Goal: Task Accomplishment & Management: Complete application form

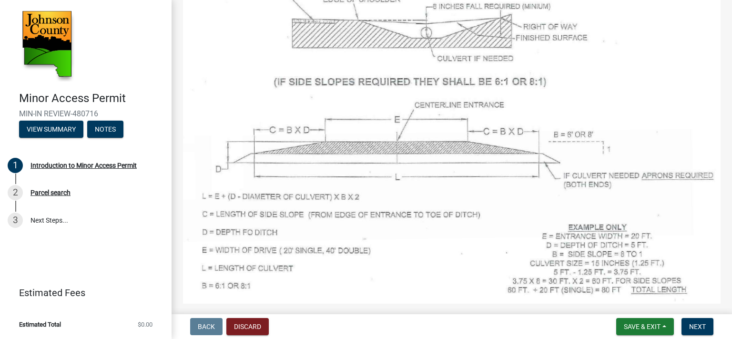
scroll to position [689, 0]
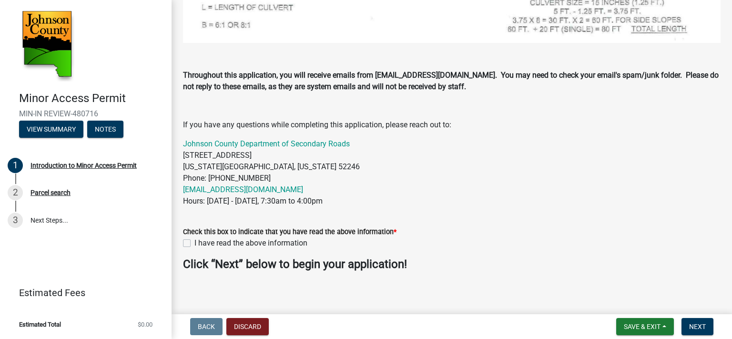
click at [194, 239] on label "I have read the above information" at bounding box center [250, 242] width 113 height 11
click at [194, 239] on input "I have read the above information" at bounding box center [197, 240] width 6 height 6
checkbox input "true"
click at [691, 323] on span "Next" at bounding box center [697, 327] width 17 height 8
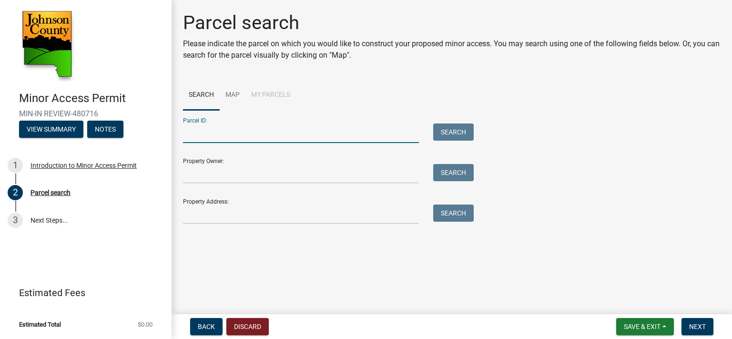
click at [280, 132] on input "Parcel ID:" at bounding box center [301, 133] width 236 height 20
type input "0713101004"
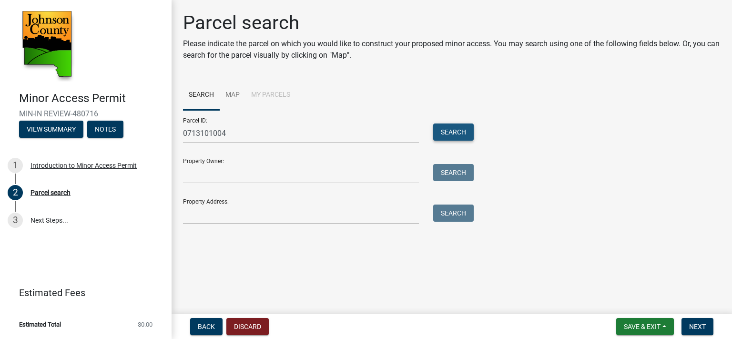
click at [457, 137] on button "Search" at bounding box center [453, 131] width 41 height 17
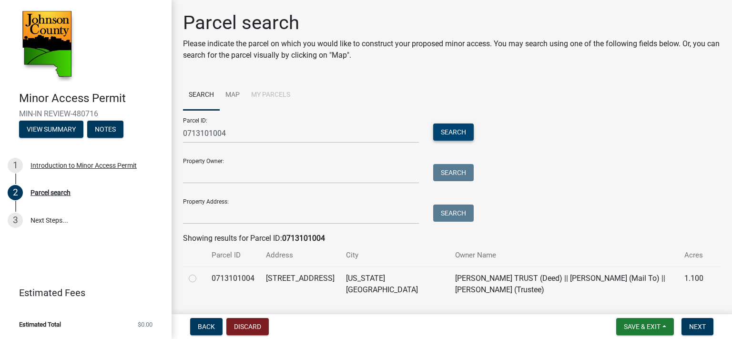
scroll to position [28, 0]
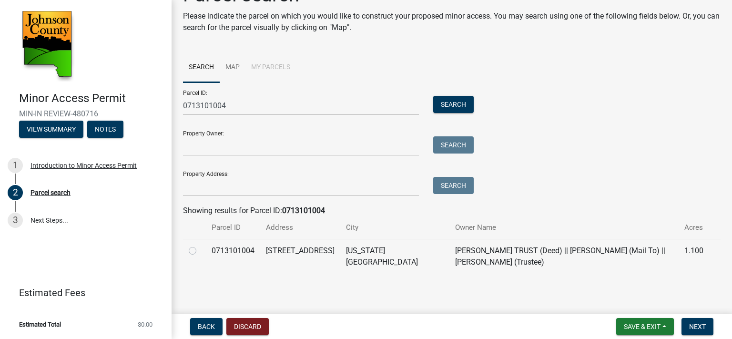
click at [200, 245] on label at bounding box center [200, 245] width 0 height 0
click at [200, 251] on input "radio" at bounding box center [203, 248] width 6 height 6
radio input "true"
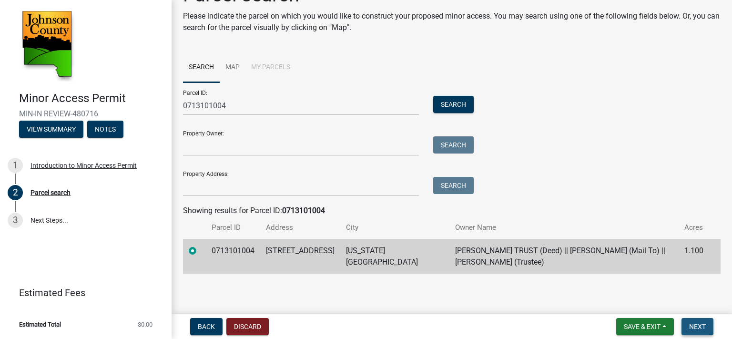
click at [691, 325] on span "Next" at bounding box center [697, 327] width 17 height 8
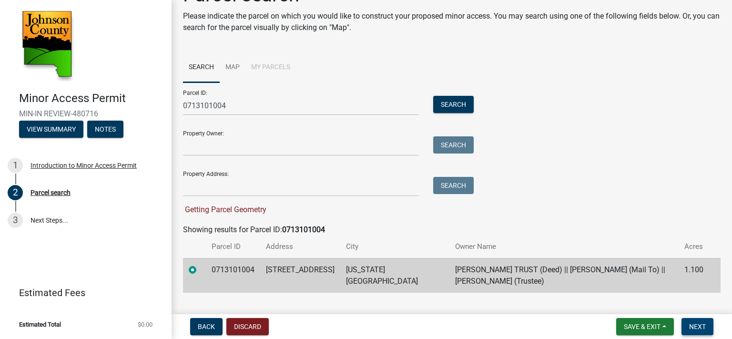
scroll to position [47, 0]
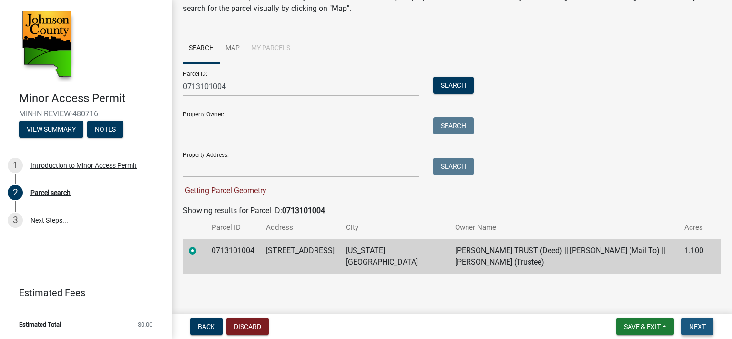
click at [700, 331] on button "Next" at bounding box center [697, 326] width 32 height 17
click at [692, 325] on span "Next" at bounding box center [697, 327] width 17 height 8
click at [269, 247] on td "[STREET_ADDRESS]" at bounding box center [300, 256] width 80 height 35
click at [702, 328] on span "Next" at bounding box center [697, 327] width 17 height 8
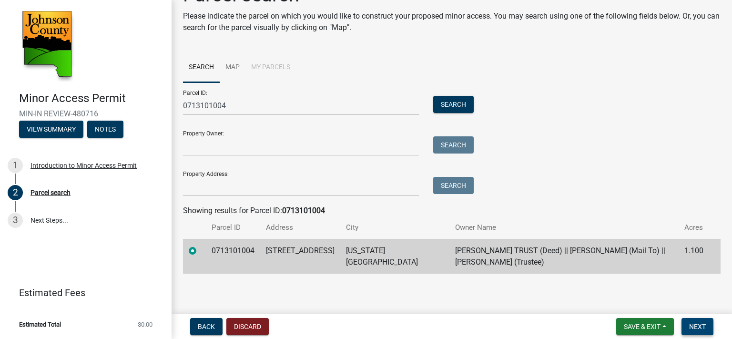
click at [702, 328] on span "Next" at bounding box center [697, 327] width 17 height 8
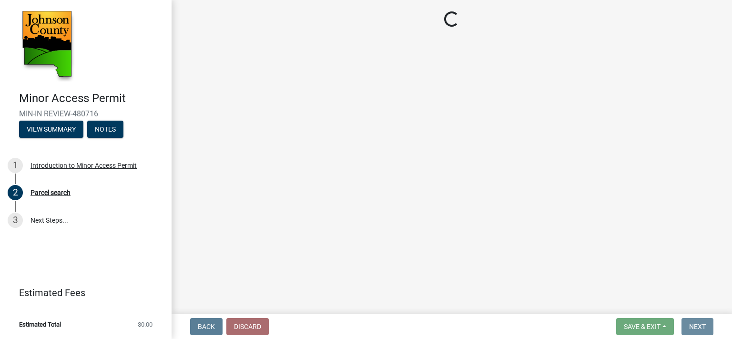
scroll to position [0, 0]
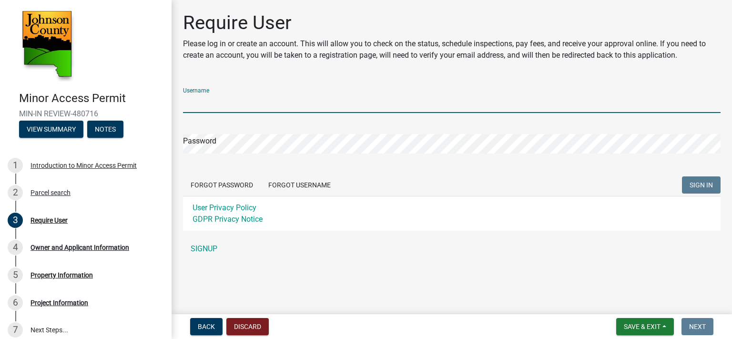
click at [223, 100] on input "Username" at bounding box center [451, 103] width 537 height 20
type input "[EMAIL_ADDRESS][DOMAIN_NAME]"
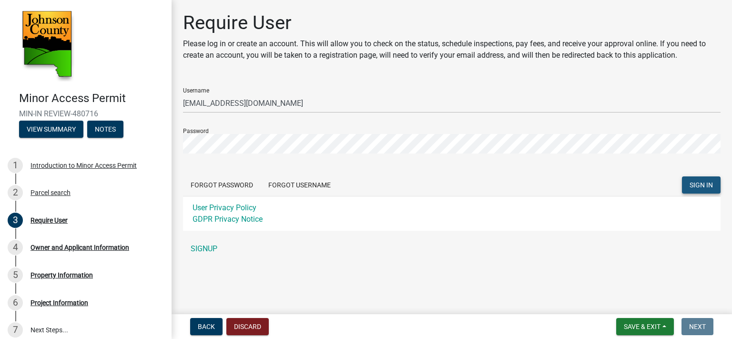
click at [700, 184] on span "SIGN IN" at bounding box center [700, 185] width 23 height 8
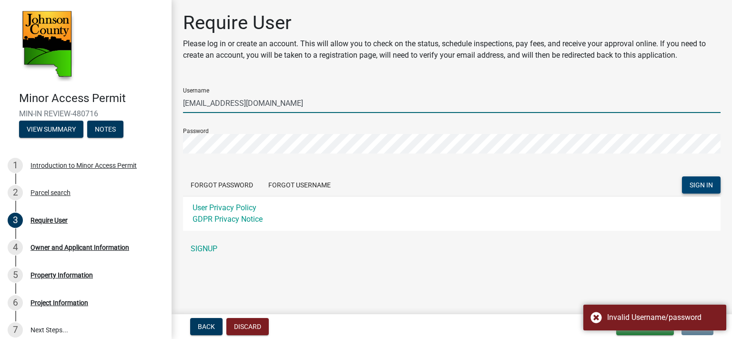
click at [280, 104] on input "[EMAIL_ADDRESS][DOMAIN_NAME]" at bounding box center [451, 103] width 537 height 20
drag, startPoint x: 280, startPoint y: 104, endPoint x: 157, endPoint y: 92, distance: 124.0
click at [157, 92] on div "Minor Access Permit MIN-IN REVIEW-480716 View Summary Notes 1 Introduction to M…" at bounding box center [366, 169] width 732 height 339
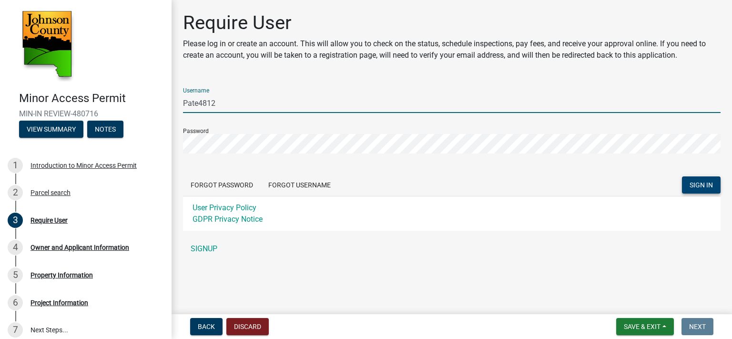
type input "Pate4812"
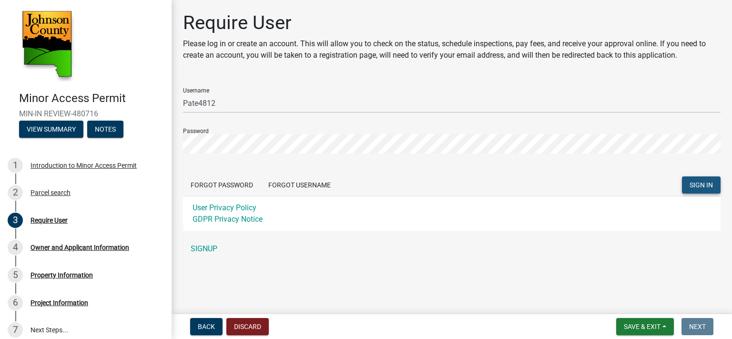
click at [705, 186] on span "SIGN IN" at bounding box center [700, 185] width 23 height 8
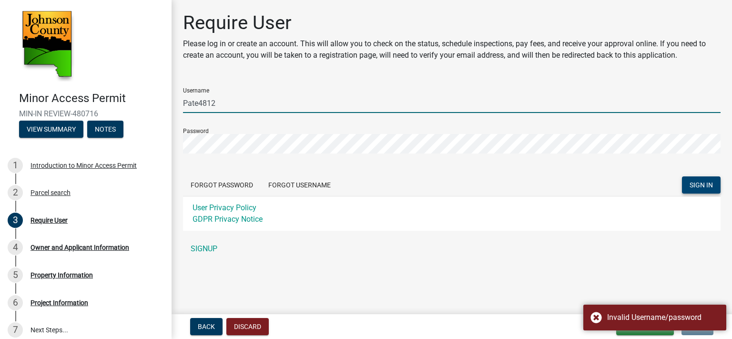
click at [237, 106] on input "Pate4812" at bounding box center [451, 103] width 537 height 20
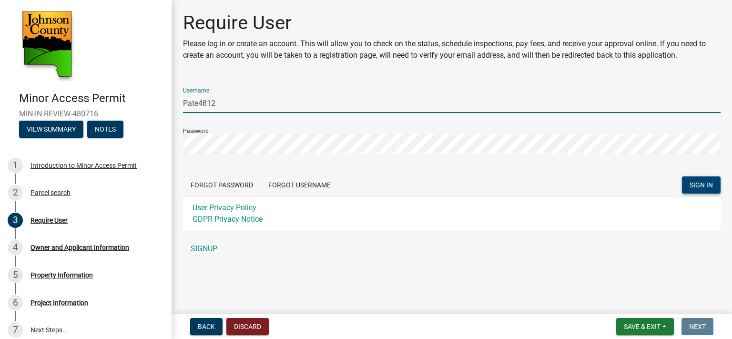
drag, startPoint x: 229, startPoint y: 103, endPoint x: 165, endPoint y: 107, distance: 63.5
click at [165, 107] on div "Minor Access Permit MIN-IN REVIEW-480716 View Summary Notes 1 Introduction to M…" at bounding box center [366, 169] width 732 height 339
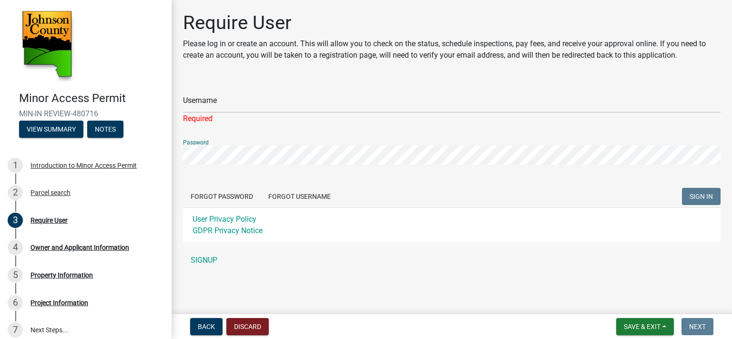
click at [164, 158] on div "Minor Access Permit MIN-IN REVIEW-480716 View Summary Notes 1 Introduction to M…" at bounding box center [366, 169] width 732 height 339
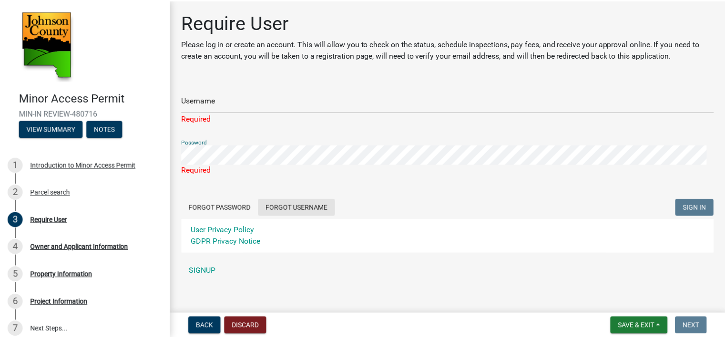
scroll to position [8, 0]
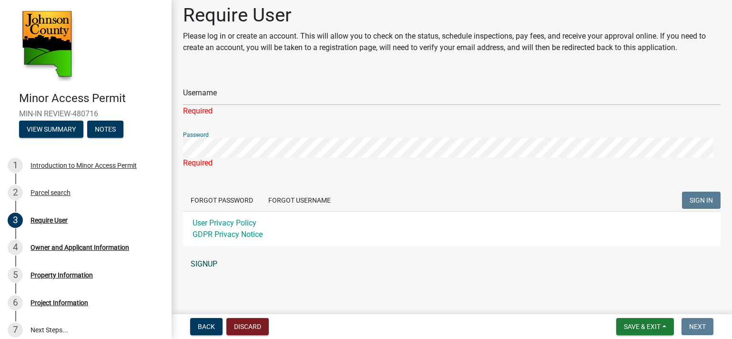
click at [212, 258] on link "SIGNUP" at bounding box center [451, 263] width 537 height 19
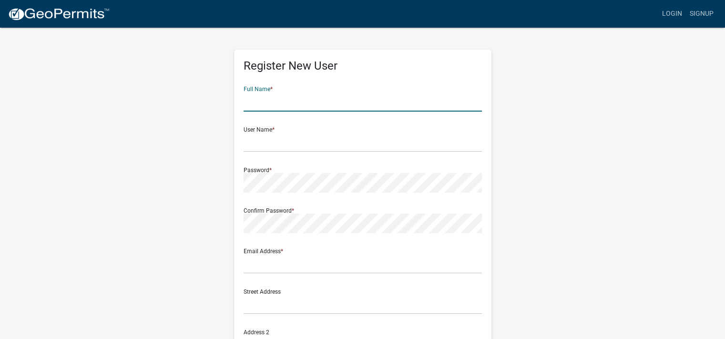
click at [280, 106] on input "text" at bounding box center [362, 102] width 238 height 20
type input "z"
type input "[PERSON_NAME]"
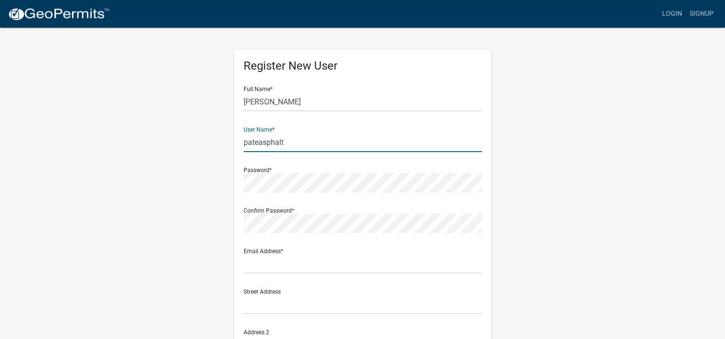
type input "pateasphalt"
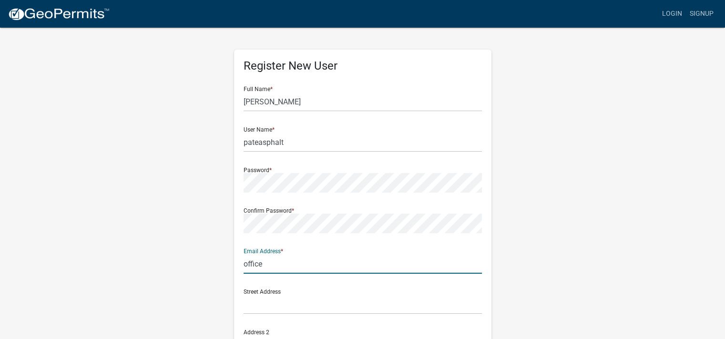
type input "[EMAIL_ADDRESS][DOMAIN_NAME]"
type input "[STREET_ADDRESS]"
type input "Marion"
type input "[US_STATE]"
type input "52302"
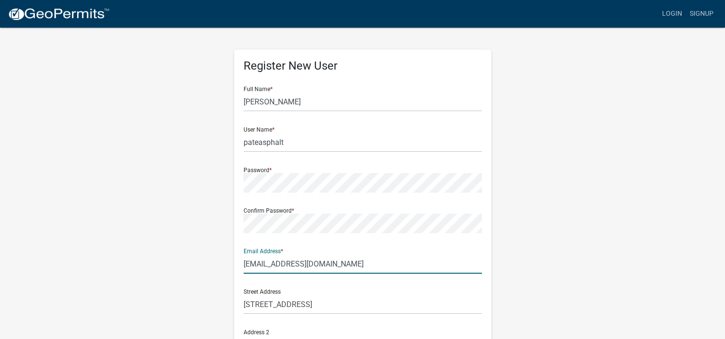
type input "3193934812"
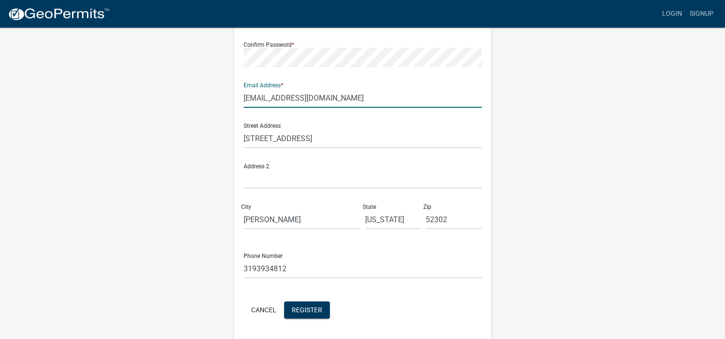
scroll to position [197, 0]
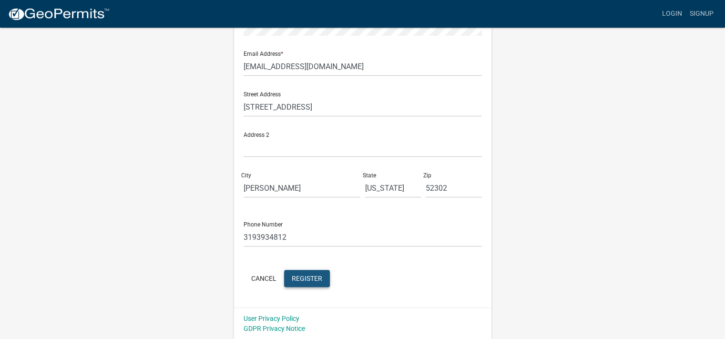
click at [312, 271] on button "Register" at bounding box center [307, 278] width 46 height 17
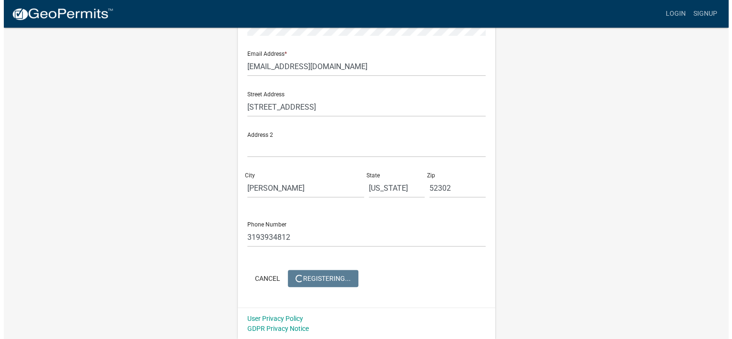
scroll to position [0, 0]
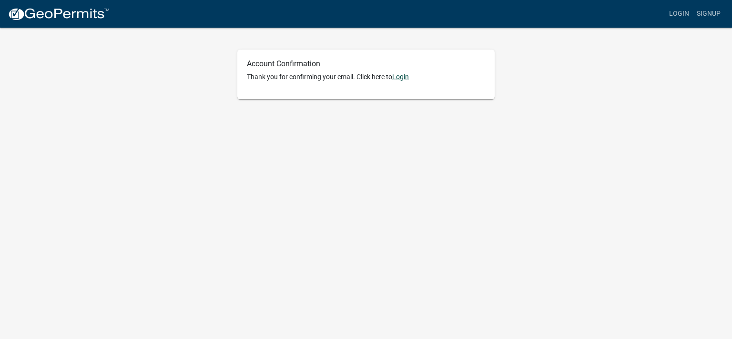
click at [402, 76] on link "Login" at bounding box center [400, 77] width 17 height 8
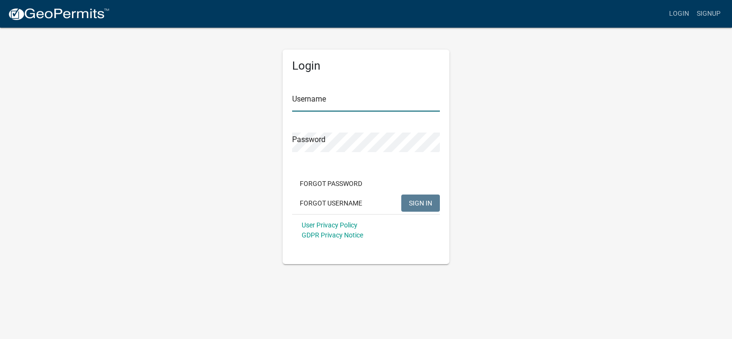
type input "pateasphalt"
click at [419, 203] on span "SIGN IN" at bounding box center [420, 203] width 23 height 8
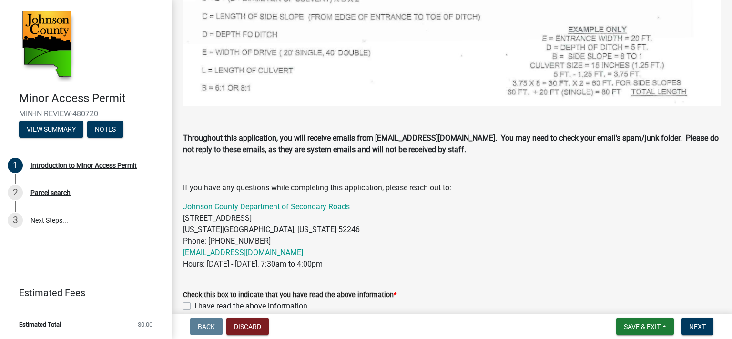
scroll to position [689, 0]
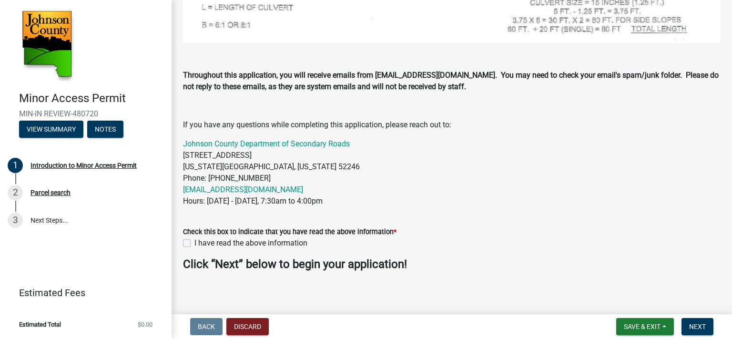
click at [194, 238] on label "I have read the above information" at bounding box center [250, 242] width 113 height 11
click at [194, 238] on input "I have read the above information" at bounding box center [197, 240] width 6 height 6
checkbox input "true"
click at [695, 325] on span "Next" at bounding box center [697, 327] width 17 height 8
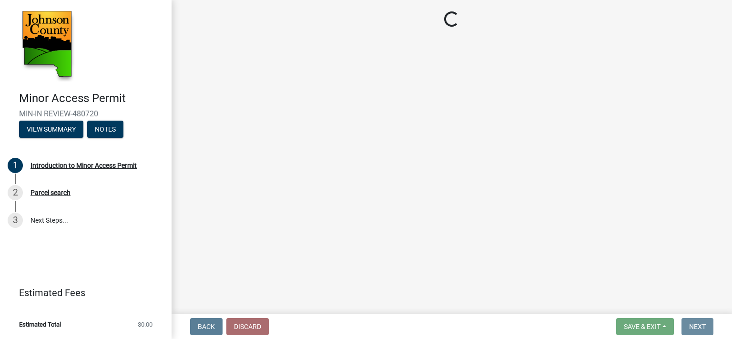
scroll to position [0, 0]
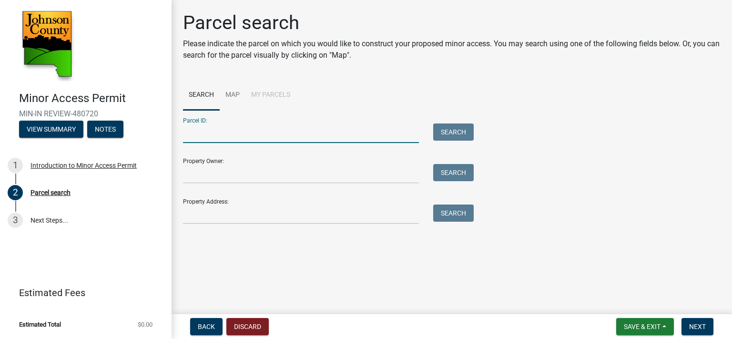
click at [342, 133] on input "Parcel ID:" at bounding box center [301, 133] width 236 height 20
type input "0713101004"
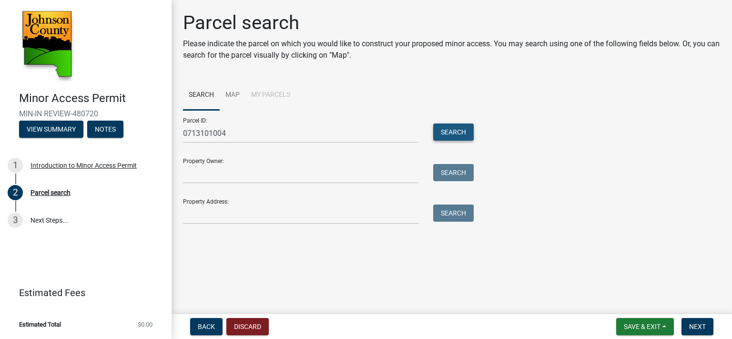
click at [464, 131] on button "Search" at bounding box center [453, 131] width 41 height 17
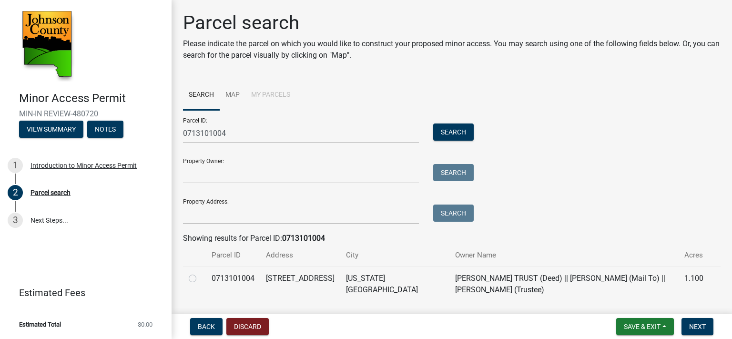
click at [200, 273] on label at bounding box center [200, 273] width 0 height 0
click at [200, 276] on input "radio" at bounding box center [203, 276] width 6 height 6
radio input "true"
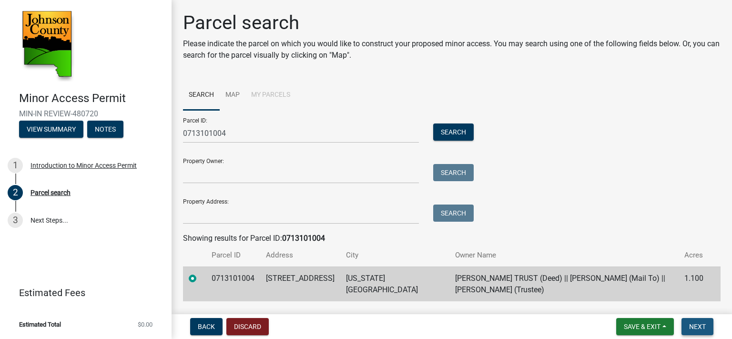
click at [697, 323] on span "Next" at bounding box center [697, 327] width 17 height 8
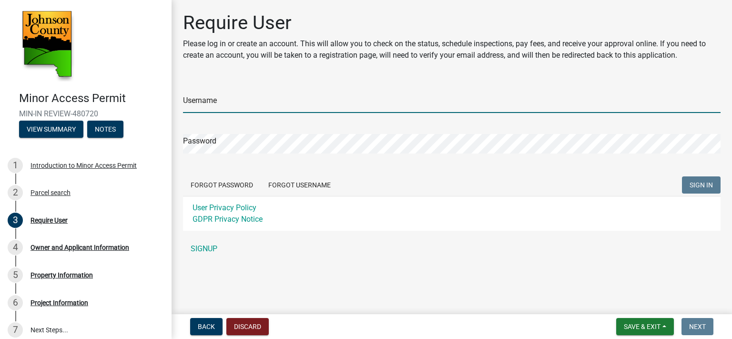
type input "pateasphalt"
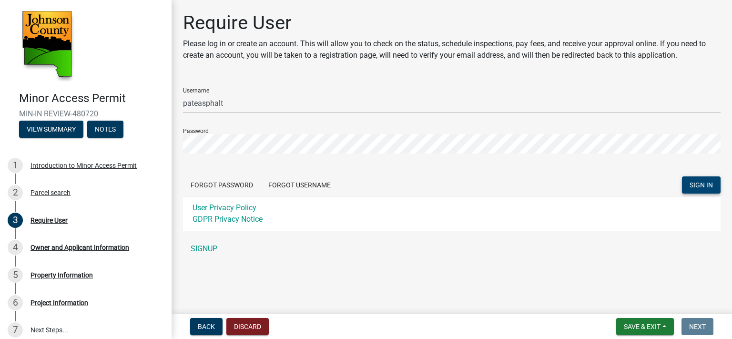
click at [692, 189] on button "SIGN IN" at bounding box center [701, 184] width 39 height 17
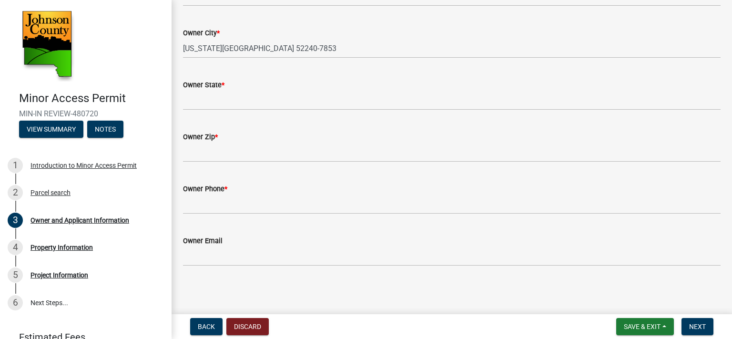
scroll to position [135, 0]
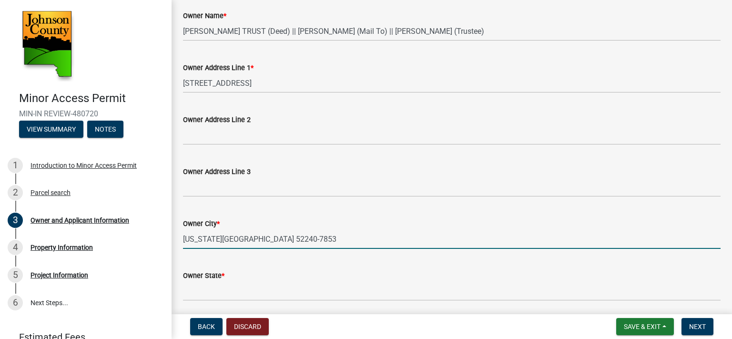
drag, startPoint x: 294, startPoint y: 240, endPoint x: 220, endPoint y: 237, distance: 74.4
click at [220, 237] on input "[US_STATE][GEOGRAPHIC_DATA] 52240-7853" at bounding box center [451, 239] width 537 height 20
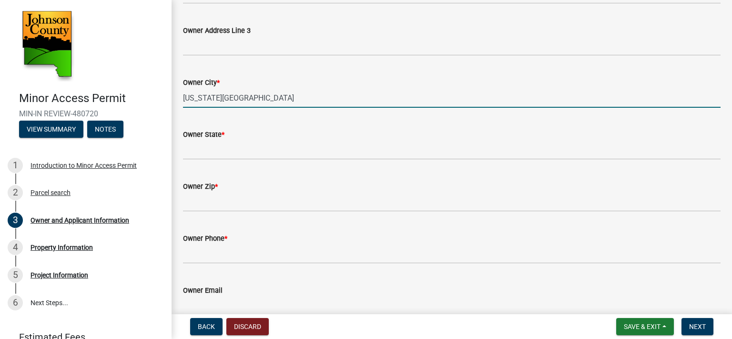
scroll to position [278, 0]
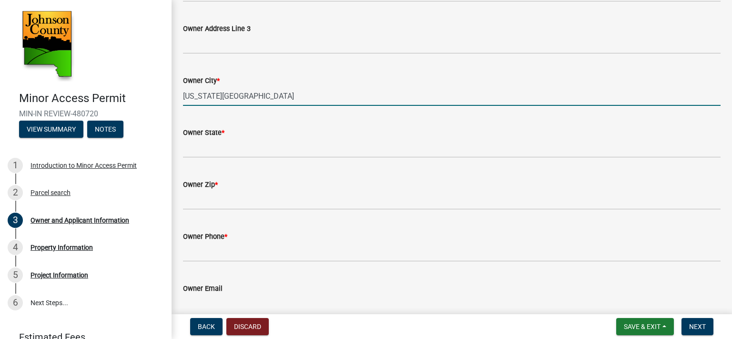
type input "[US_STATE][GEOGRAPHIC_DATA]"
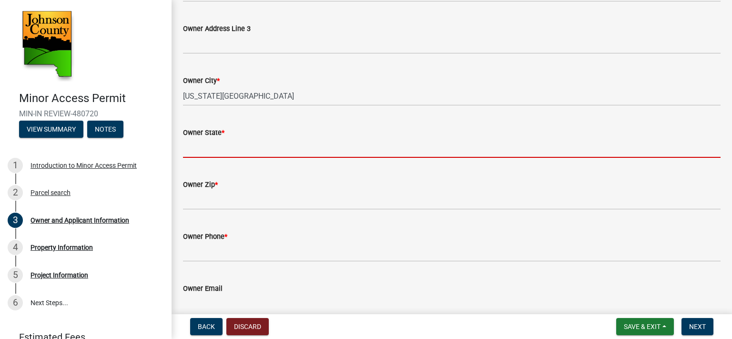
click at [240, 148] on input "Owner State *" at bounding box center [451, 148] width 537 height 20
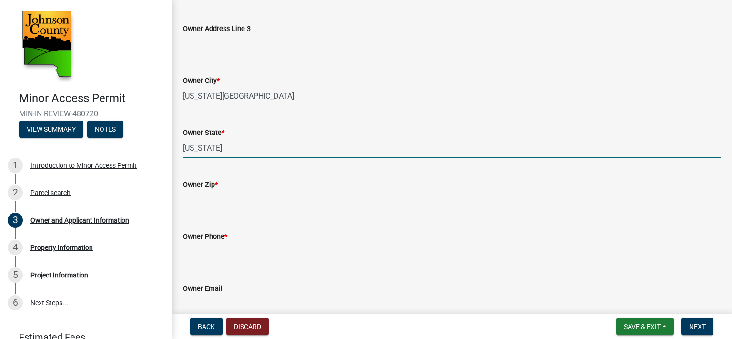
type input "[US_STATE]"
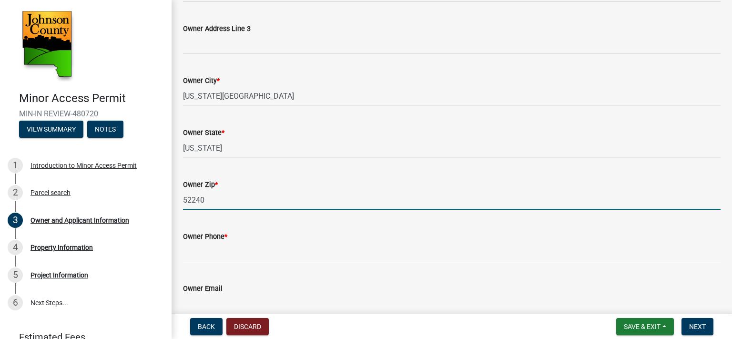
type input "52240"
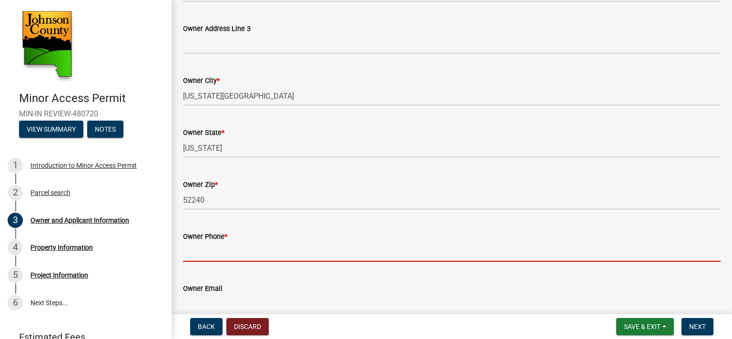
click at [243, 253] on input "Owner Phone *" at bounding box center [451, 252] width 537 height 20
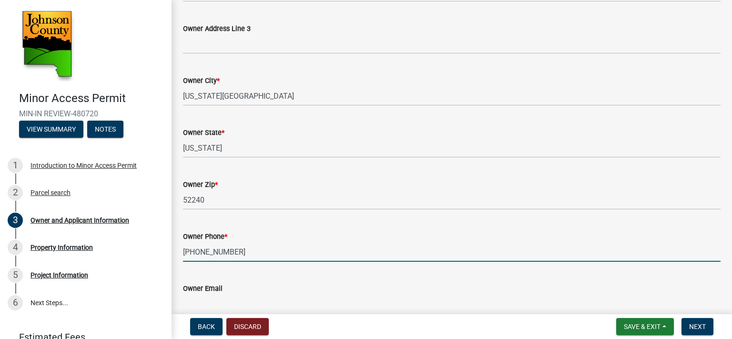
scroll to position [325, 0]
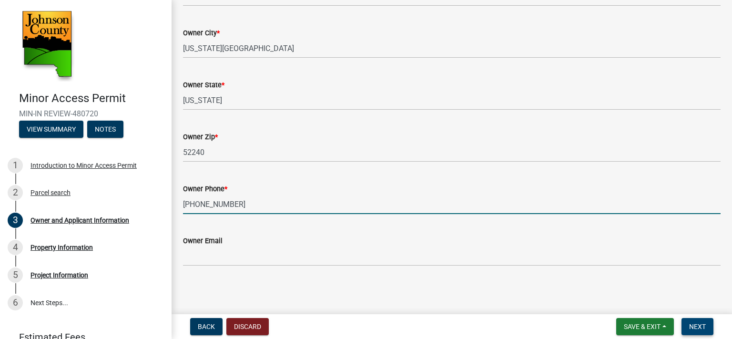
type input "[PHONE_NUMBER]"
click at [697, 326] on span "Next" at bounding box center [697, 327] width 17 height 8
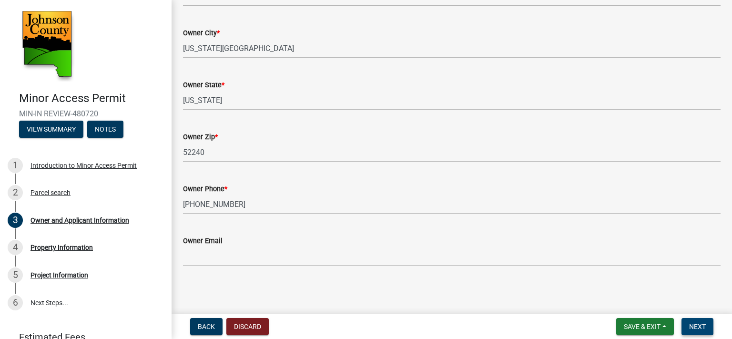
click at [698, 327] on span "Next" at bounding box center [697, 327] width 17 height 8
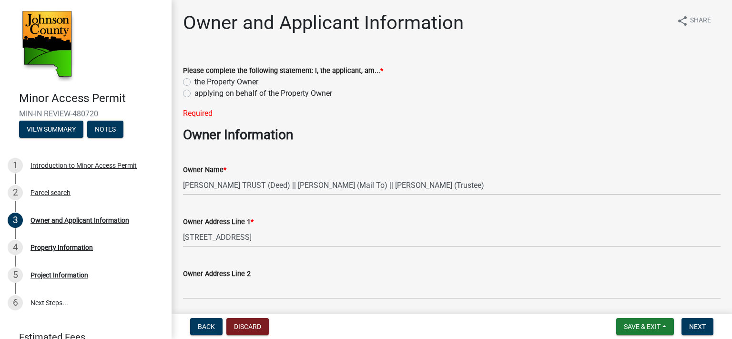
click at [194, 91] on label "applying on behalf of the Property Owner" at bounding box center [263, 93] width 138 height 11
click at [194, 91] on input "applying on behalf of the Property Owner" at bounding box center [197, 91] width 6 height 6
radio input "true"
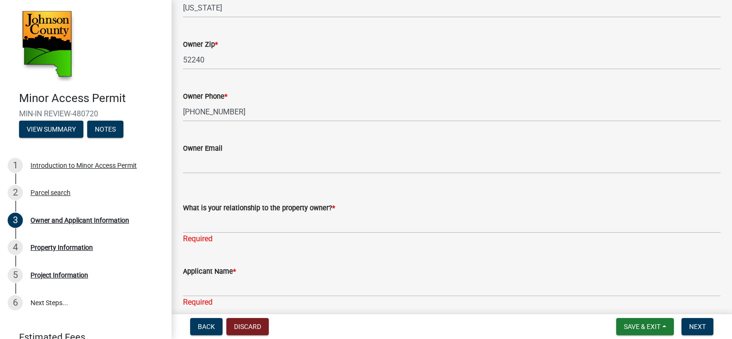
scroll to position [449, 0]
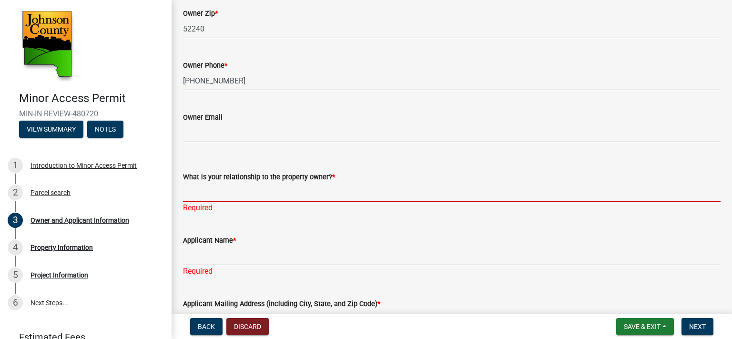
click at [257, 198] on input "What is your relationship to the property owner? *" at bounding box center [451, 192] width 537 height 20
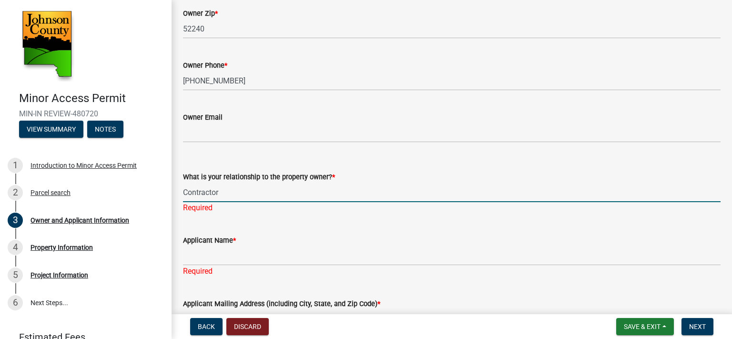
type input "Contractor"
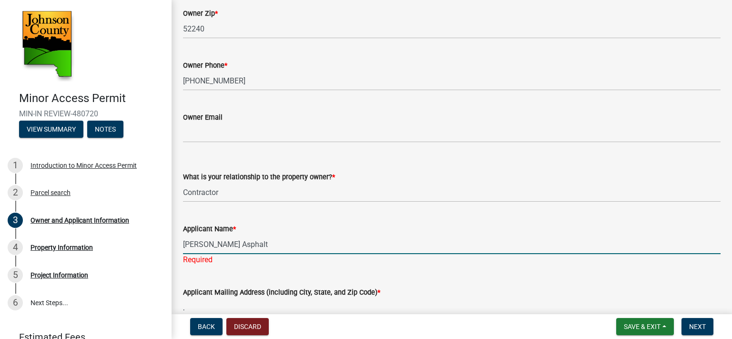
type input "[PERSON_NAME] Asphalt"
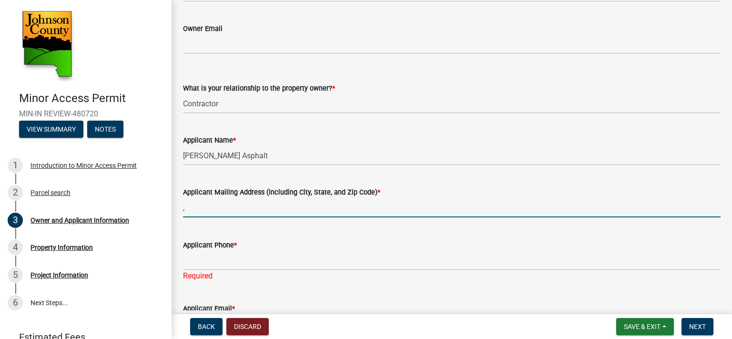
scroll to position [544, 0]
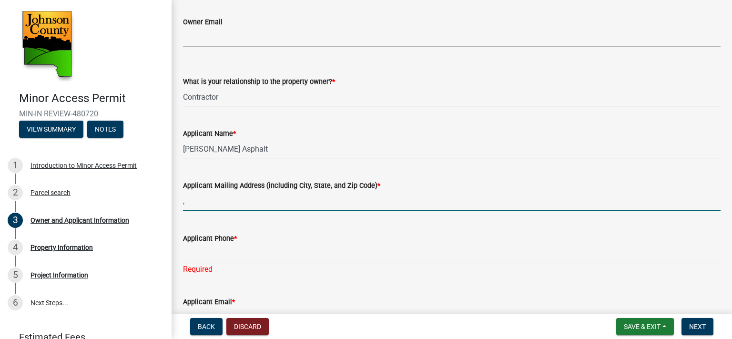
click at [257, 198] on input "," at bounding box center [451, 201] width 537 height 20
type input ","
type input "[STREET_ADDRESS]"
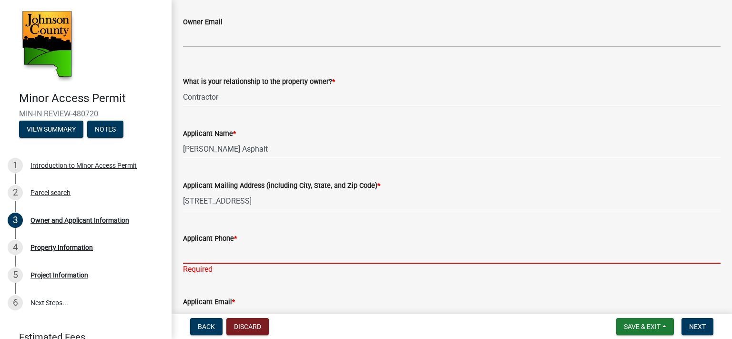
click at [252, 255] on input "Applicant Phone *" at bounding box center [451, 254] width 537 height 20
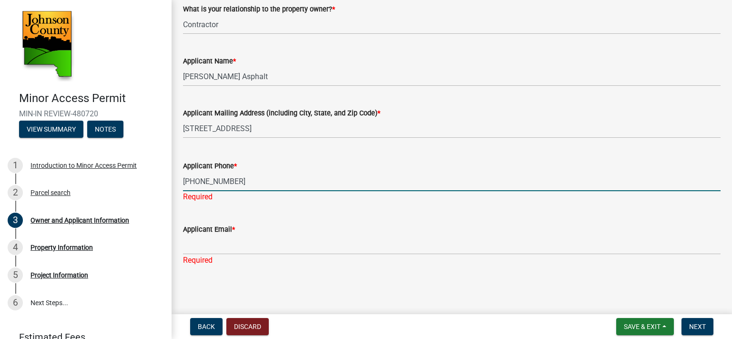
type input "[PHONE_NUMBER]"
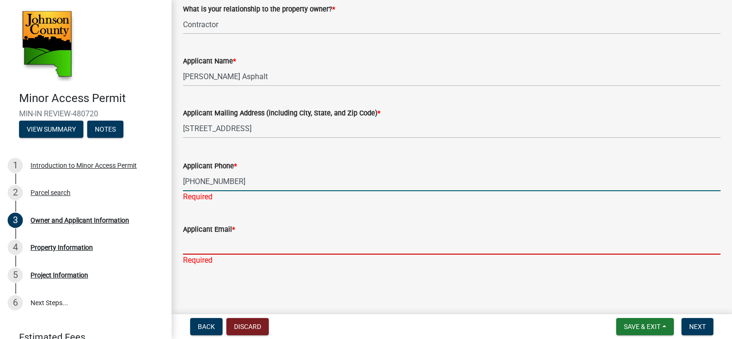
click at [249, 242] on input "Applicant Email *" at bounding box center [451, 245] width 537 height 20
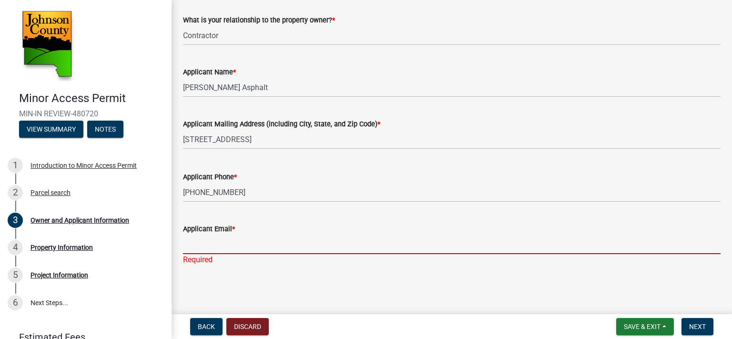
scroll to position [605, 0]
type input "[EMAIL_ADDRESS][DOMAIN_NAME]"
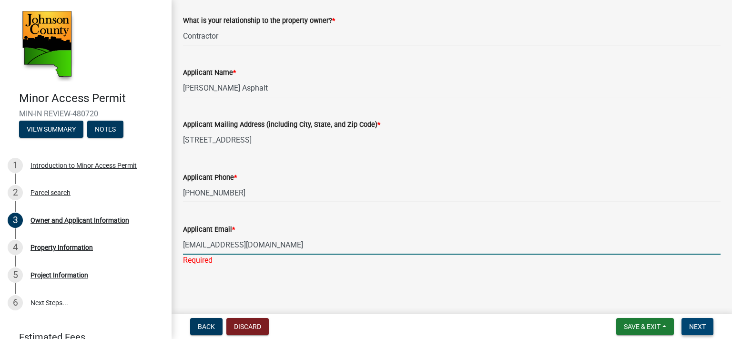
click at [697, 325] on span "Next" at bounding box center [697, 327] width 17 height 8
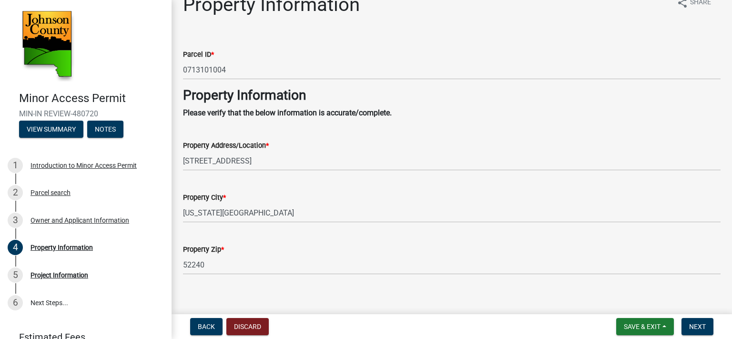
scroll to position [27, 0]
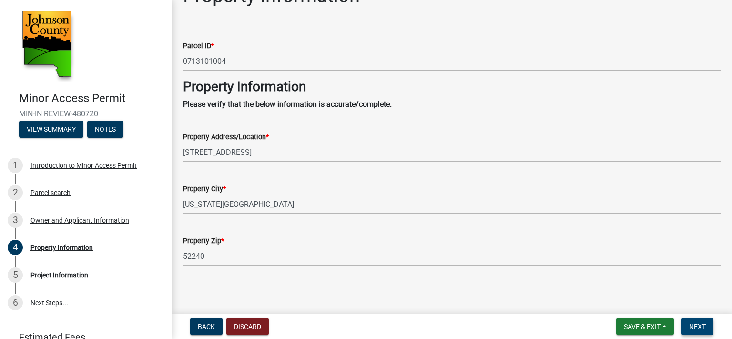
click at [698, 325] on span "Next" at bounding box center [697, 327] width 17 height 8
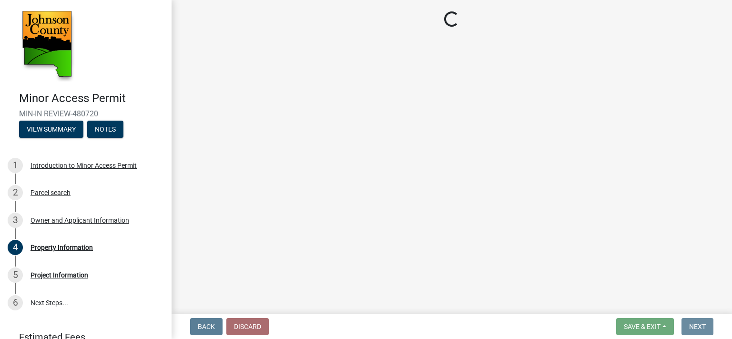
scroll to position [0, 0]
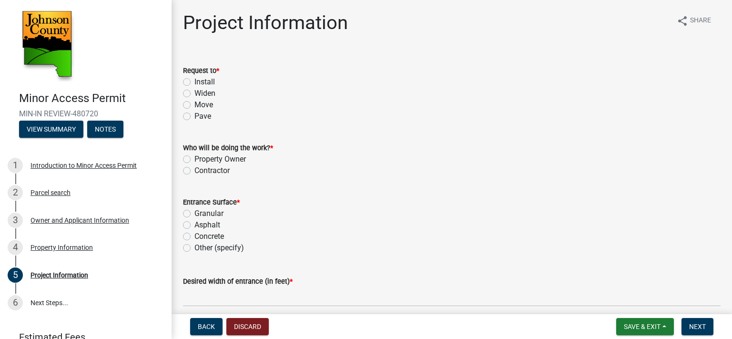
click at [194, 117] on label "Pave" at bounding box center [202, 116] width 17 height 11
click at [194, 117] on input "Pave" at bounding box center [197, 114] width 6 height 6
radio input "true"
click at [194, 171] on label "Contractor" at bounding box center [211, 170] width 35 height 11
click at [194, 171] on input "Contractor" at bounding box center [197, 168] width 6 height 6
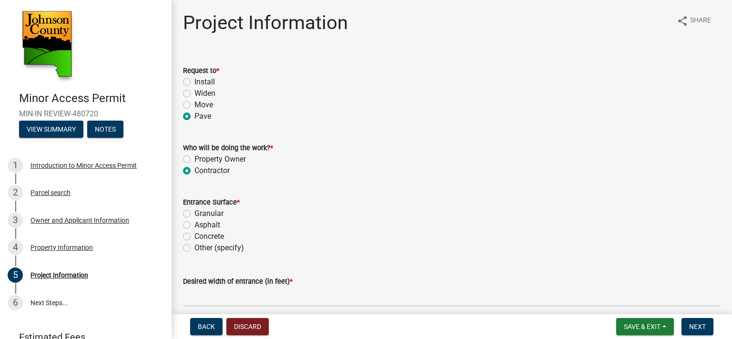
radio input "true"
click at [194, 226] on label "Asphalt" at bounding box center [207, 224] width 26 height 11
click at [194, 225] on input "Asphalt" at bounding box center [197, 222] width 6 height 6
radio input "true"
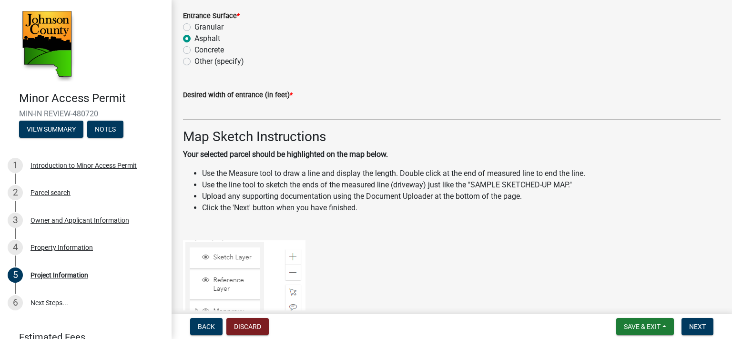
scroll to position [191, 0]
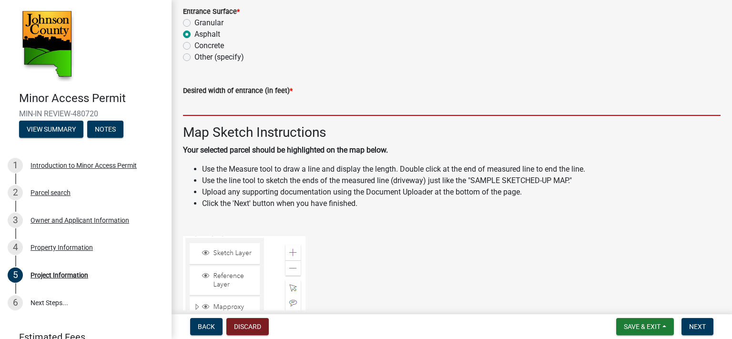
click at [256, 107] on input "text" at bounding box center [451, 106] width 537 height 20
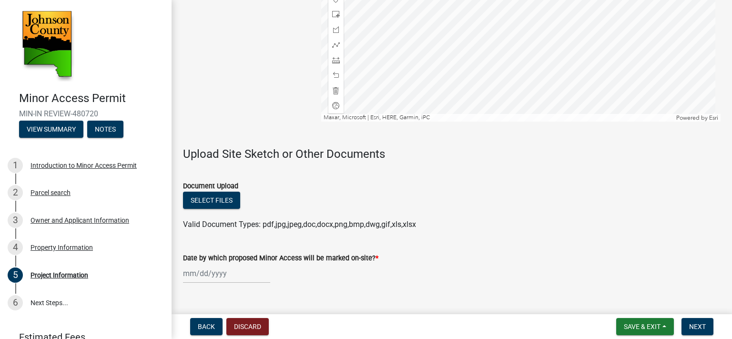
scroll to position [1036, 0]
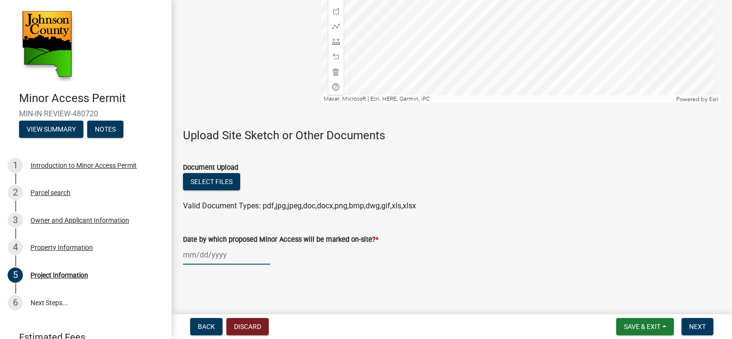
click at [246, 260] on div at bounding box center [226, 255] width 87 height 20
type input "1156"
select select "9"
select select "2025"
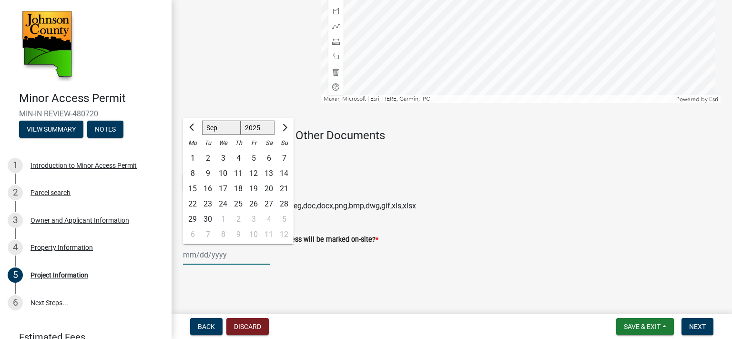
click at [246, 249] on input "Date by which proposed Minor Access will be marked on-site? *" at bounding box center [226, 255] width 87 height 20
type input "unknown"
click at [698, 320] on button "Next" at bounding box center [697, 326] width 32 height 17
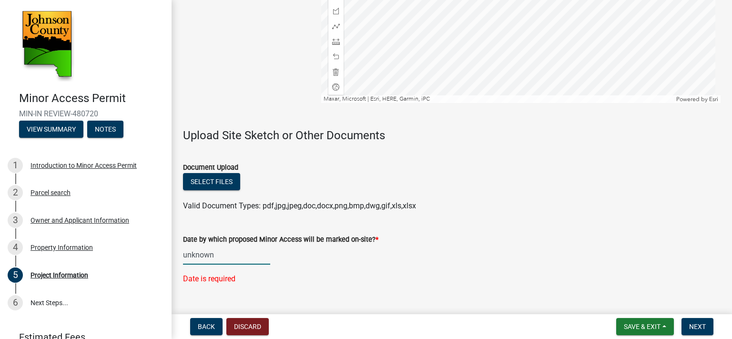
click at [232, 253] on div "unknown" at bounding box center [226, 255] width 87 height 20
select select "9"
select select "2025"
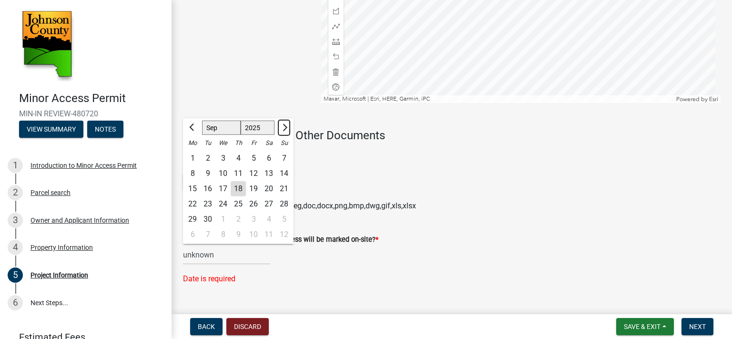
click at [287, 123] on button "Next month" at bounding box center [283, 127] width 11 height 15
select select "10"
click at [223, 187] on div "15" at bounding box center [222, 188] width 15 height 15
type input "[DATE]"
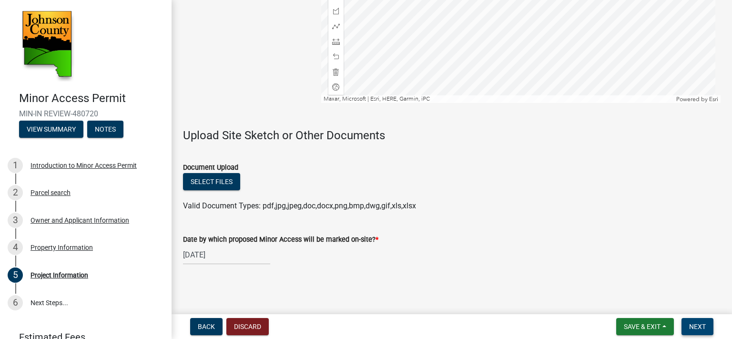
click at [689, 328] on span "Next" at bounding box center [697, 327] width 17 height 8
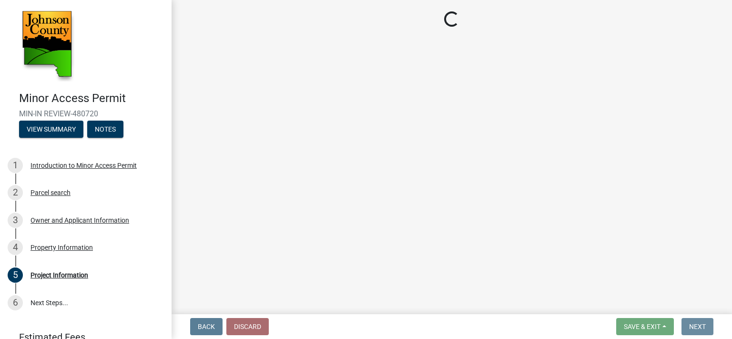
scroll to position [0, 0]
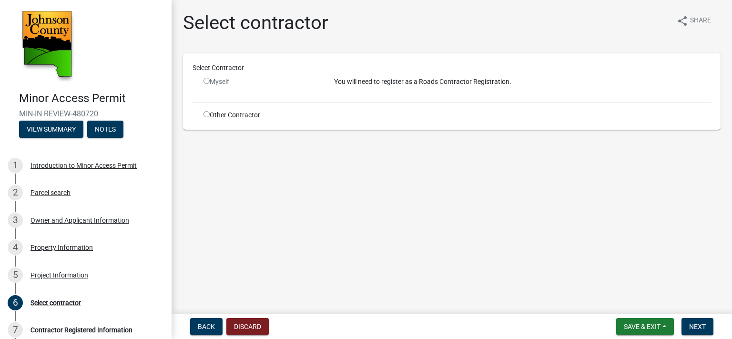
click at [208, 81] on input "radio" at bounding box center [206, 81] width 6 height 6
radio input "false"
click at [206, 118] on div "Other Contractor" at bounding box center [261, 115] width 131 height 10
click at [206, 113] on input "radio" at bounding box center [206, 114] width 6 height 6
radio input "true"
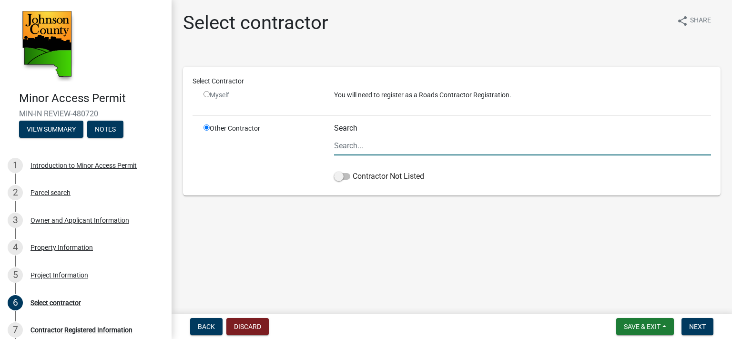
click at [344, 148] on input "Search" at bounding box center [522, 146] width 377 height 20
type input "p"
type input "[PERSON_NAME] Asphalt"
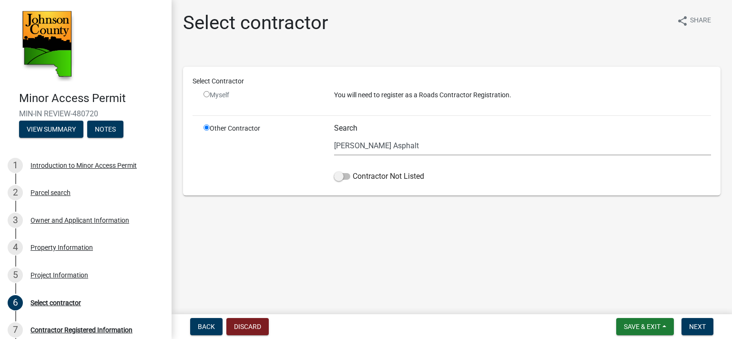
click at [207, 129] on input "radio" at bounding box center [206, 127] width 6 height 6
click at [207, 93] on input "radio" at bounding box center [206, 94] width 6 height 6
radio input "false"
radio input "true"
click at [207, 93] on input "radio" at bounding box center [206, 94] width 6 height 6
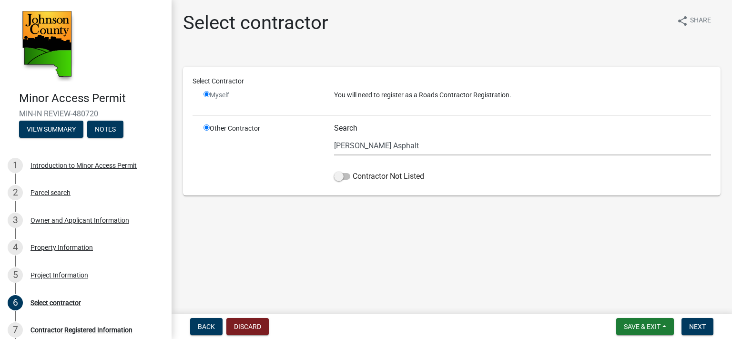
radio input "false"
radio input "true"
click at [207, 128] on input "radio" at bounding box center [206, 127] width 6 height 6
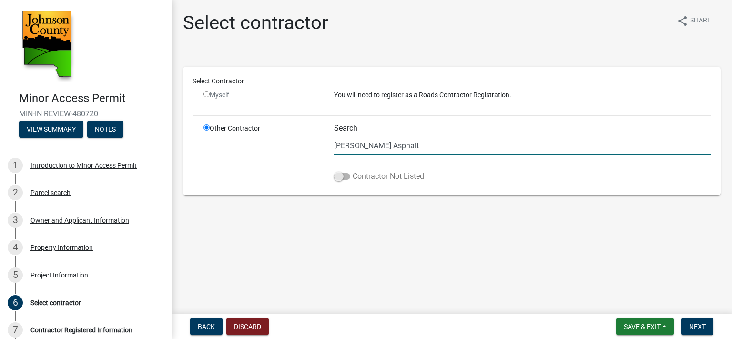
click at [344, 176] on span at bounding box center [342, 176] width 16 height 7
click at [353, 171] on input "Contractor Not Listed" at bounding box center [353, 171] width 0 height 0
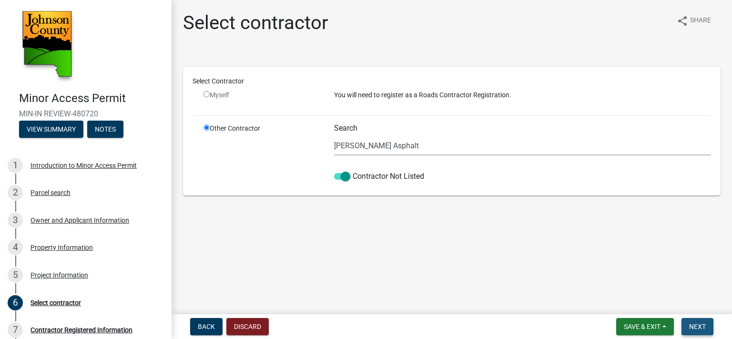
click at [695, 324] on span "Next" at bounding box center [697, 327] width 17 height 8
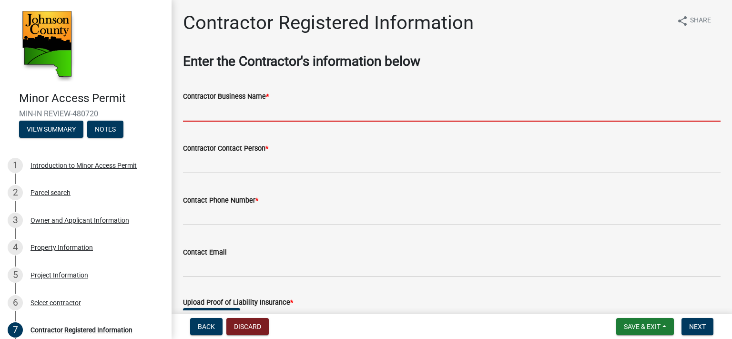
click at [367, 108] on input "Contractor Business Name *" at bounding box center [451, 112] width 537 height 20
type input "[PERSON_NAME] Asphalt Systems"
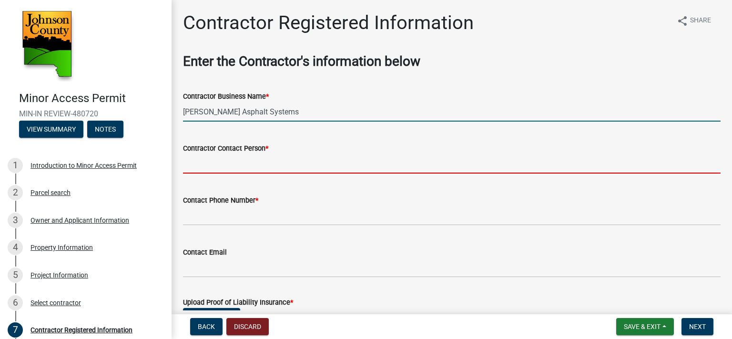
type input "[PERSON_NAME]"
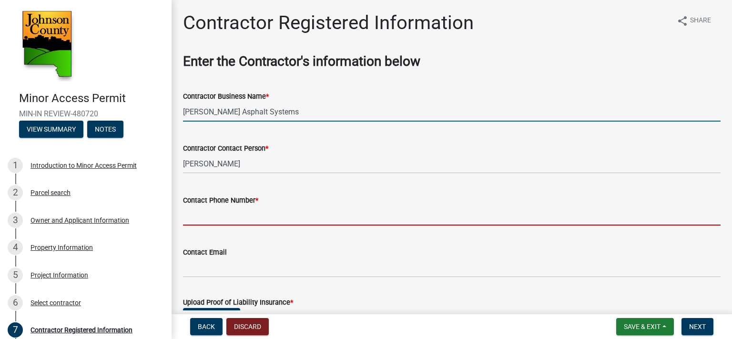
type input "3193934812"
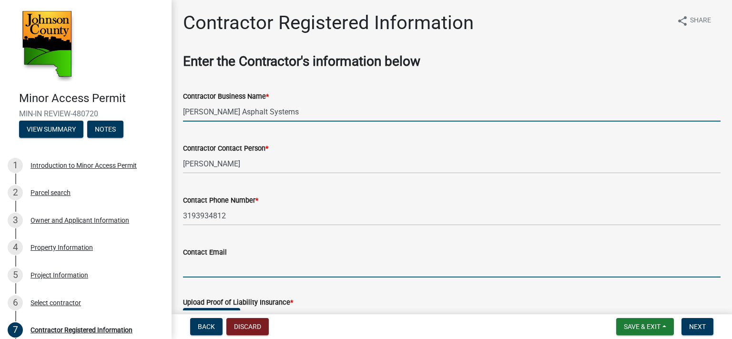
type input "[EMAIL_ADDRESS][DOMAIN_NAME]"
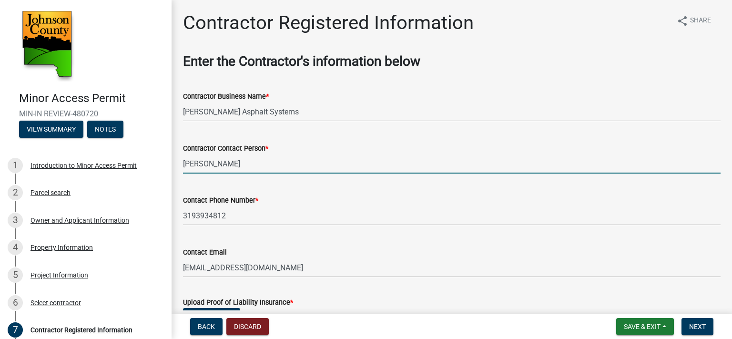
drag, startPoint x: 231, startPoint y: 170, endPoint x: 171, endPoint y: 157, distance: 60.9
click at [171, 157] on div "Minor Access Permit MIN-IN REVIEW-480720 View Summary Notes 1 Introduction to M…" at bounding box center [366, 169] width 732 height 339
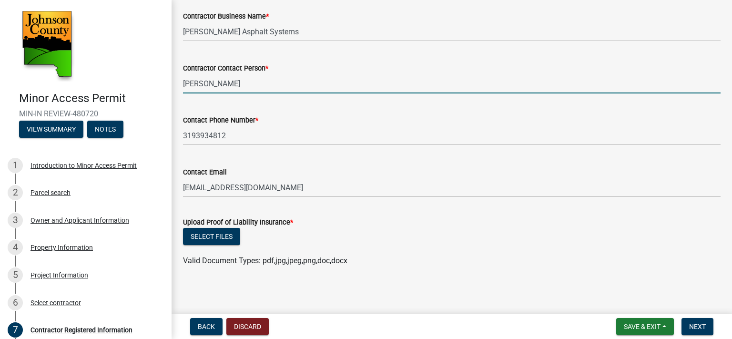
scroll to position [81, 0]
type input "[PERSON_NAME]"
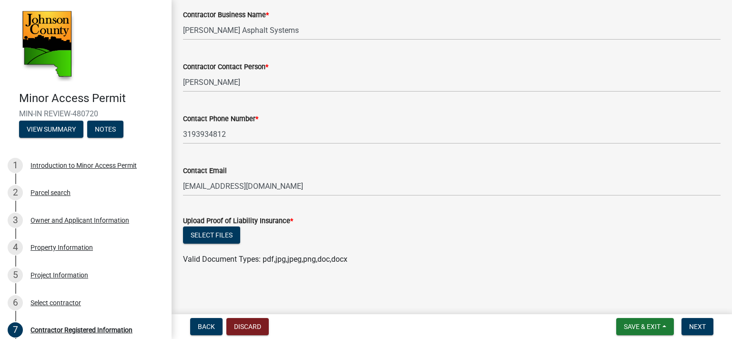
click at [202, 160] on div "Contact Email [EMAIL_ADDRESS][DOMAIN_NAME]" at bounding box center [451, 174] width 537 height 44
click at [699, 323] on span "Next" at bounding box center [697, 327] width 17 height 8
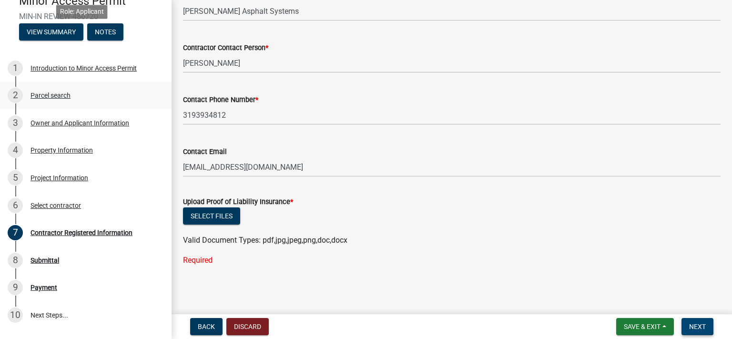
scroll to position [154, 0]
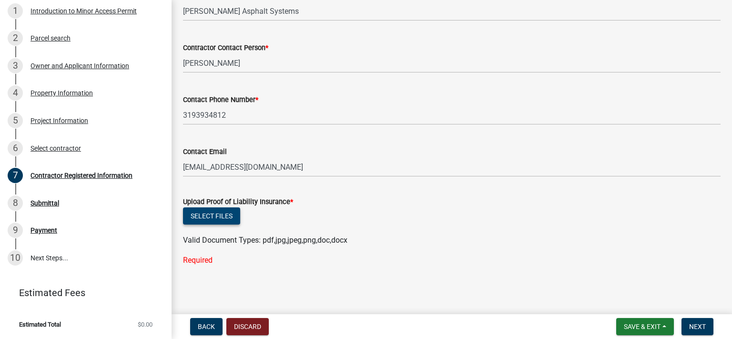
click at [213, 212] on button "Select files" at bounding box center [211, 215] width 57 height 17
click at [697, 320] on button "Next" at bounding box center [697, 326] width 32 height 17
click at [215, 214] on button "Select files" at bounding box center [211, 215] width 57 height 17
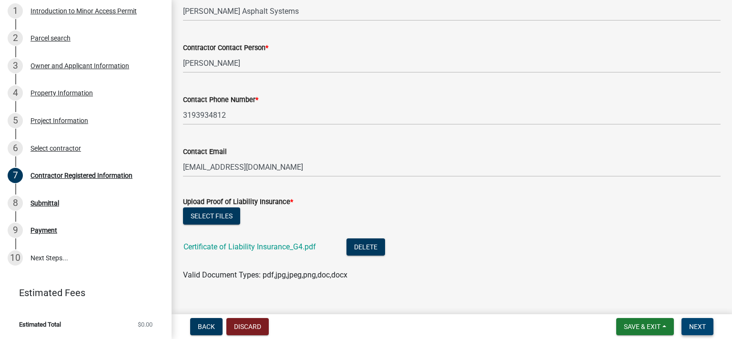
click at [696, 324] on span "Next" at bounding box center [697, 327] width 17 height 8
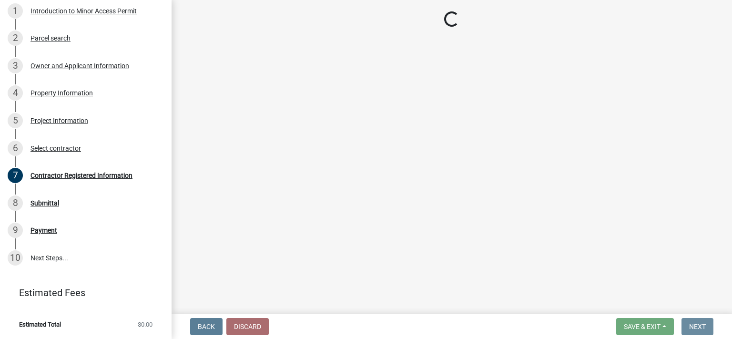
scroll to position [0, 0]
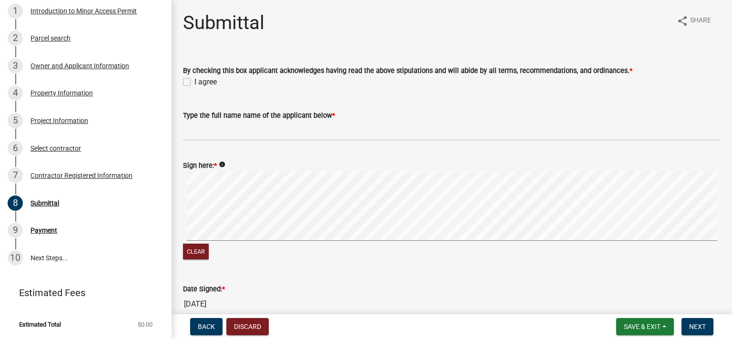
click at [194, 84] on label "I agree" at bounding box center [205, 81] width 22 height 11
click at [194, 82] on input "I agree" at bounding box center [197, 79] width 6 height 6
checkbox input "true"
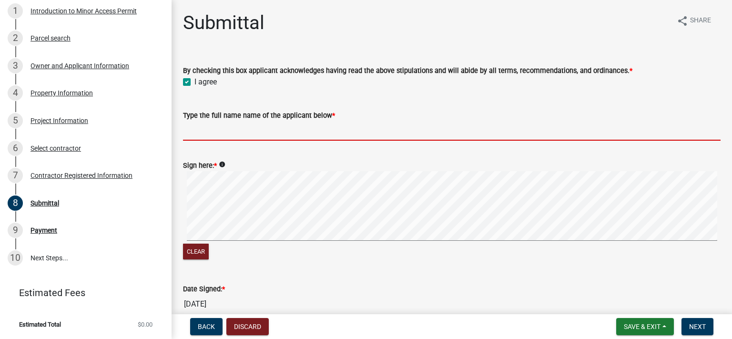
click at [211, 130] on input "Type the full name name of the applicant below *" at bounding box center [451, 131] width 537 height 20
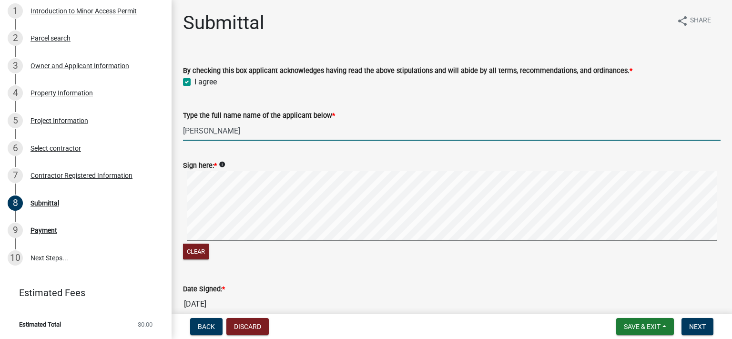
type input "[PERSON_NAME]"
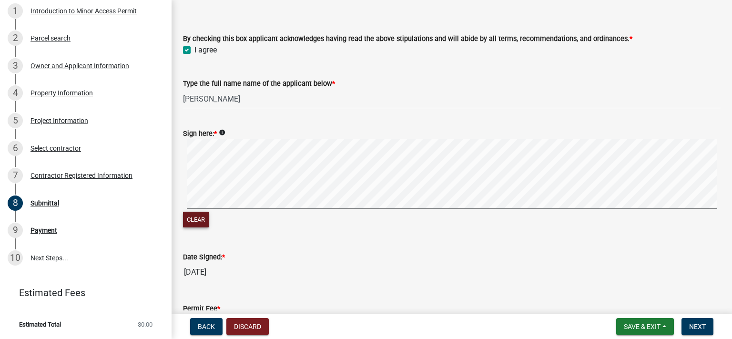
scroll to position [48, 0]
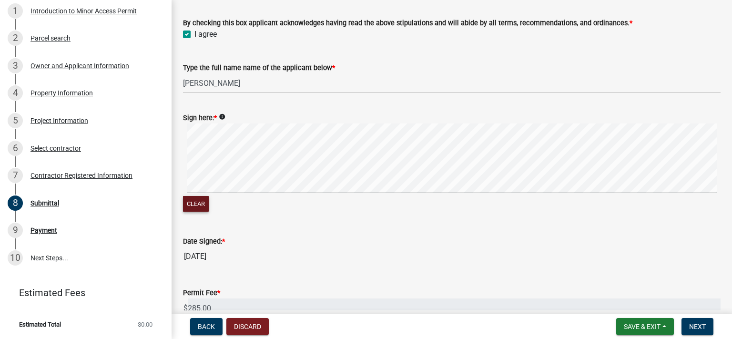
click at [469, 203] on div "Clear" at bounding box center [451, 168] width 537 height 90
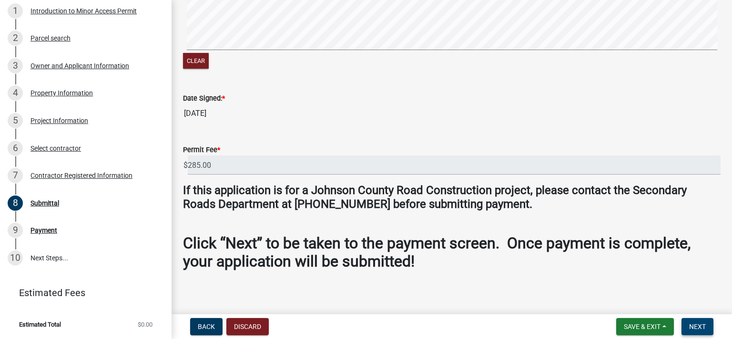
click at [697, 322] on button "Next" at bounding box center [697, 326] width 32 height 17
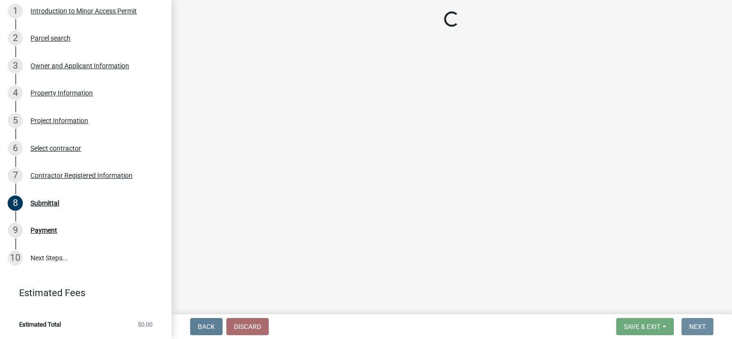
scroll to position [0, 0]
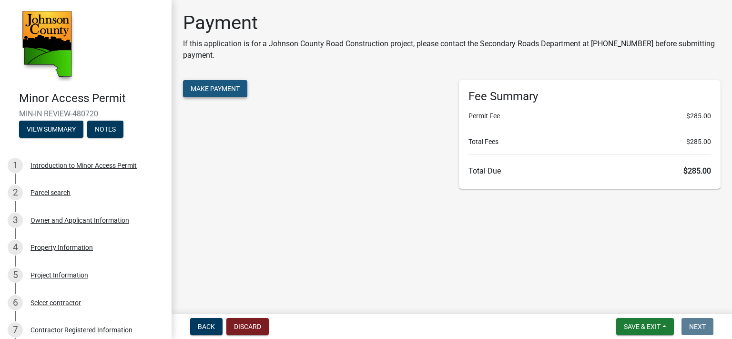
click at [227, 89] on span "Make Payment" at bounding box center [215, 89] width 49 height 8
